Goal: Book appointment/travel/reservation

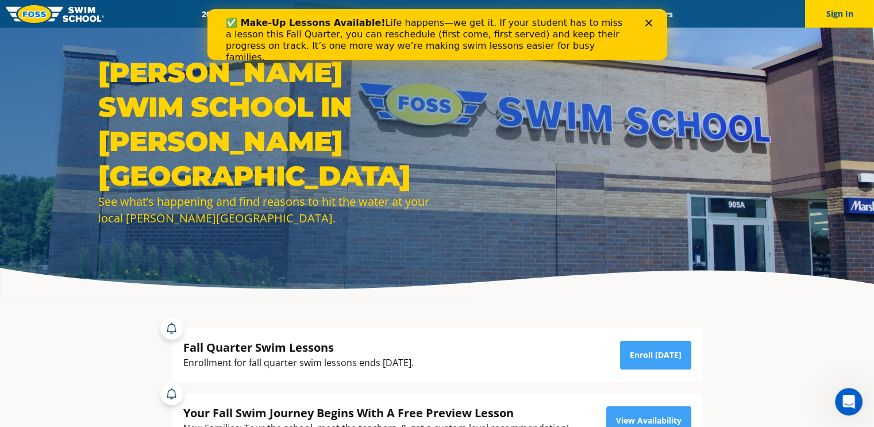
click at [647, 25] on polygon "Close" at bounding box center [648, 23] width 7 height 7
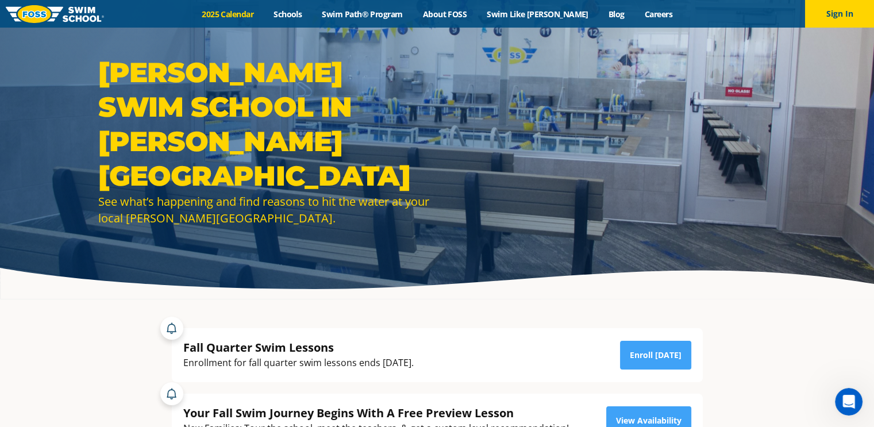
click at [248, 16] on link "2025 Calendar" at bounding box center [228, 14] width 72 height 11
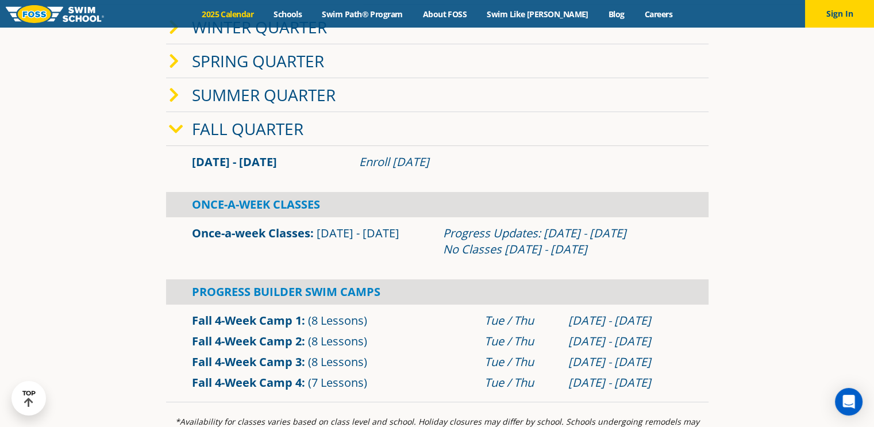
scroll to position [115, 0]
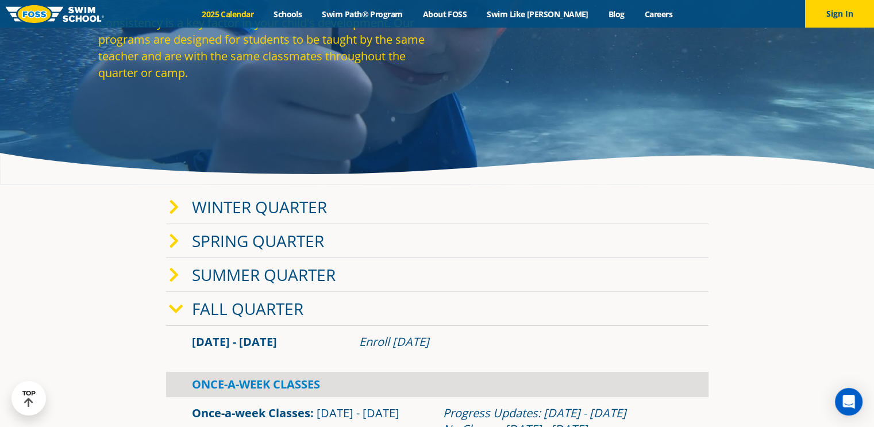
click at [170, 199] on icon at bounding box center [174, 207] width 10 height 16
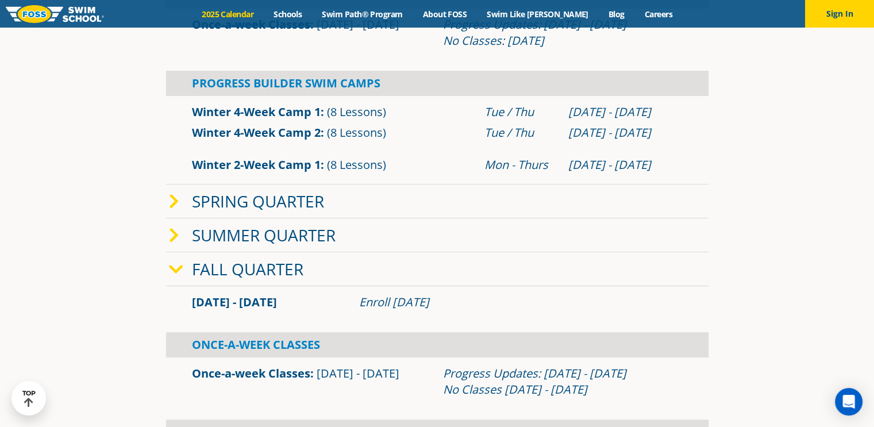
scroll to position [402, 0]
click at [176, 201] on icon at bounding box center [174, 201] width 10 height 16
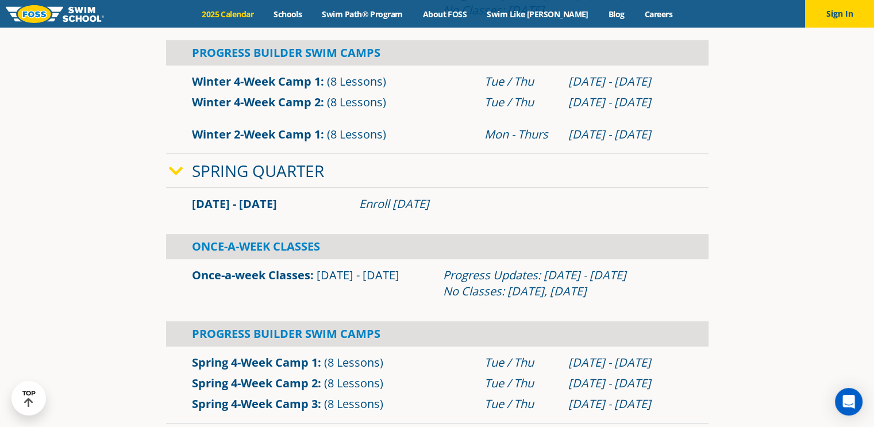
scroll to position [460, 0]
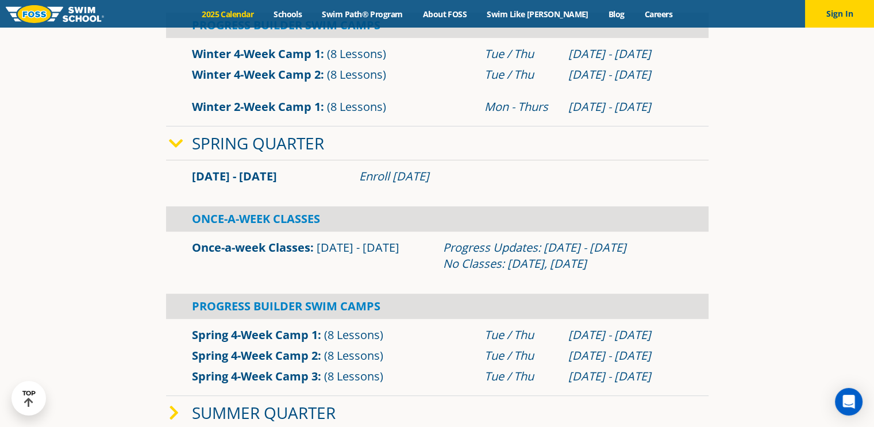
click at [181, 142] on icon at bounding box center [176, 144] width 14 height 16
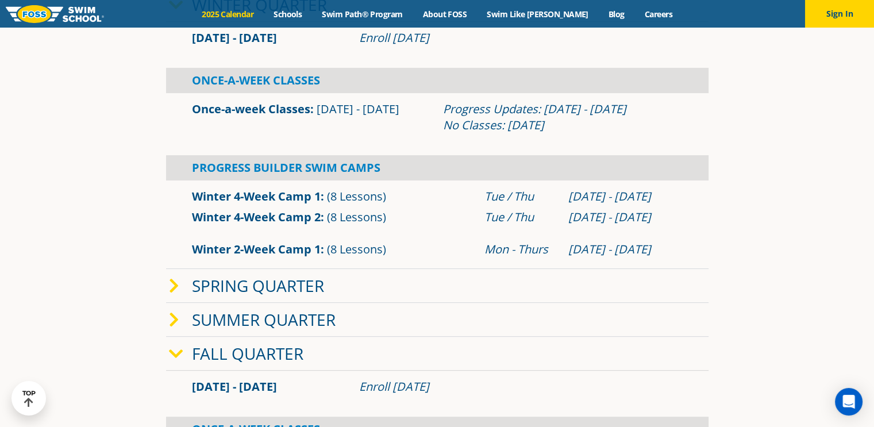
scroll to position [172, 0]
